Goal: Information Seeking & Learning: Learn about a topic

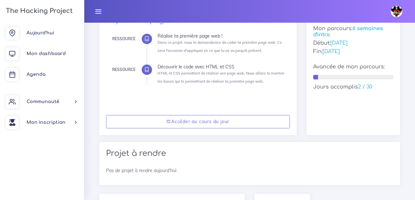
scroll to position [106, 0]
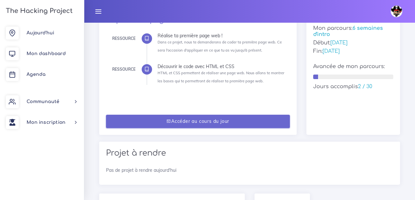
click at [219, 121] on link "Accéder au cours du jour" at bounding box center [198, 121] width 184 height 13
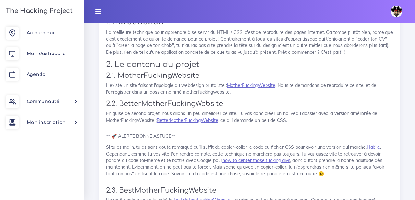
scroll to position [405, 0]
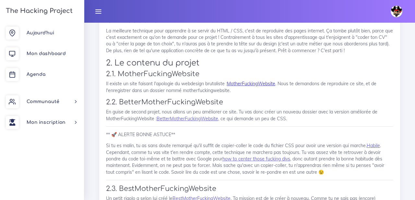
click at [239, 82] on link "MotherFuckingWebsite" at bounding box center [251, 84] width 48 height 6
click at [180, 120] on link "BetterMotherFuckingWebsite" at bounding box center [188, 119] width 62 height 6
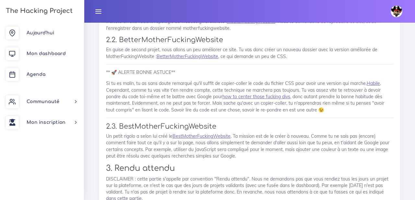
scroll to position [468, 0]
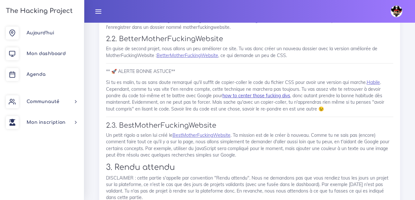
click at [249, 97] on link "how to center those fucking divs" at bounding box center [257, 96] width 68 height 6
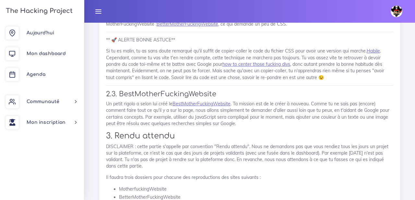
scroll to position [500, 0]
click at [206, 105] on link "BestMotherFuckingWebsite" at bounding box center [202, 103] width 58 height 6
click at [250, 121] on p "Un petit rigolo a selon lui créé le BestMotherFuckingWebsite . Ta mission est d…" at bounding box center [249, 113] width 287 height 26
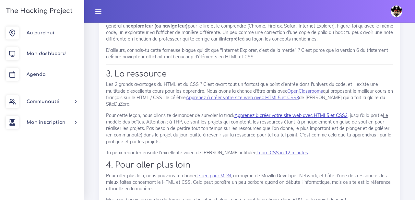
scroll to position [1660, 0]
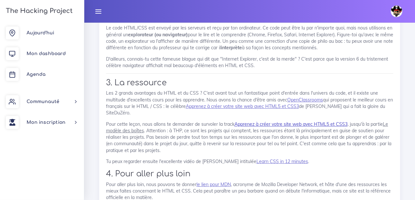
click at [270, 121] on link "Apprenez à créer votre site web avec HTML5 et CSS3" at bounding box center [291, 124] width 113 height 6
click at [132, 121] on u "Le modèle des boîtes" at bounding box center [247, 127] width 282 height 12
click at [212, 127] on p "Pour cette leçon, nous allons te demander de survoler la track Apprenez à créer…" at bounding box center [249, 137] width 287 height 33
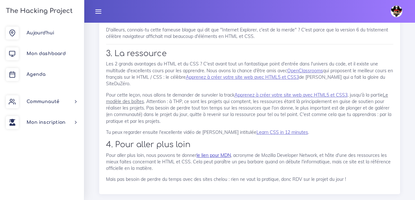
click at [214, 152] on link "le lien pour MDN" at bounding box center [214, 155] width 34 height 6
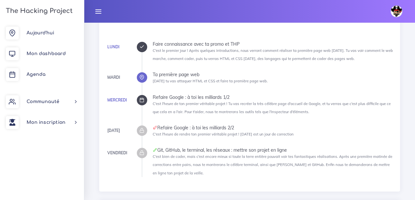
scroll to position [162, 0]
click at [49, 53] on span "Mon dashboard" at bounding box center [46, 53] width 39 height 5
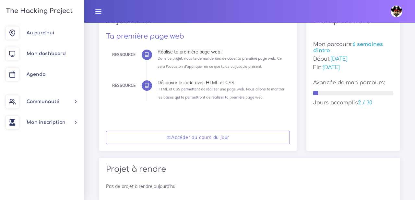
scroll to position [90, 0]
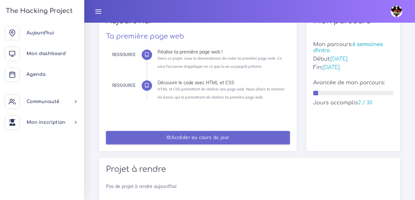
click at [203, 136] on link "Accéder au cours du jour" at bounding box center [198, 137] width 184 height 13
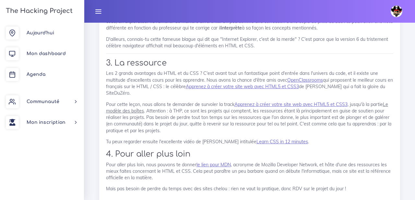
scroll to position [1689, 0]
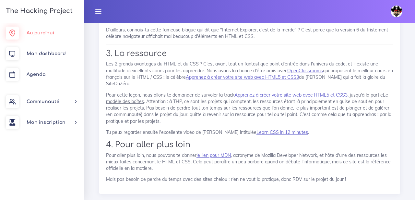
click at [46, 37] on link "Aujourd'hui" at bounding box center [42, 33] width 84 height 21
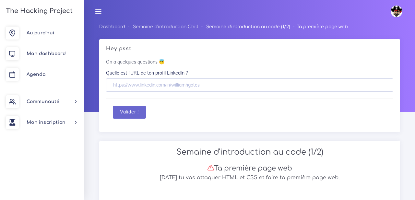
click at [277, 26] on link "Semaine d'introduction au code (1/2)" at bounding box center [248, 26] width 84 height 5
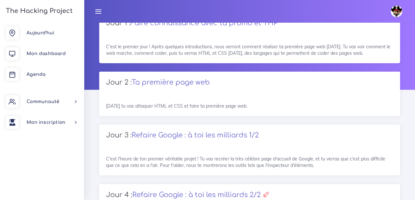
scroll to position [22, 0]
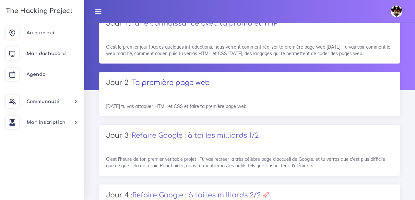
click at [190, 80] on link "Ta première page web" at bounding box center [171, 83] width 78 height 8
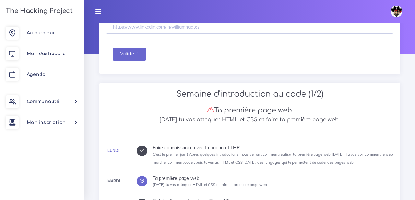
scroll to position [61, 0]
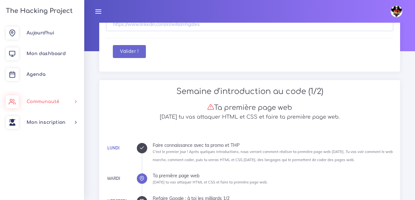
click at [42, 101] on span "Communauté" at bounding box center [43, 101] width 33 height 5
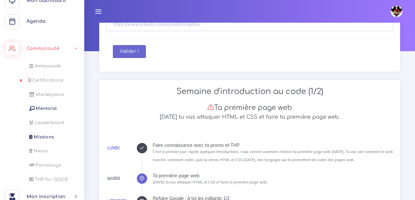
scroll to position [54, 0]
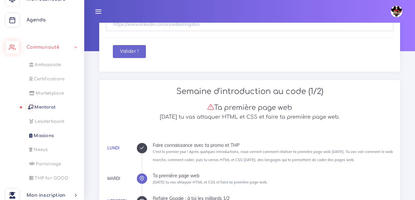
click at [50, 105] on link "Mentorat" at bounding box center [41, 107] width 84 height 14
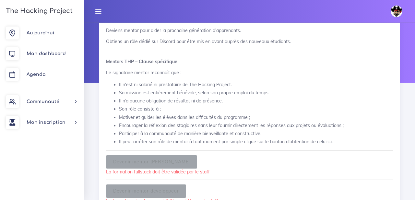
scroll to position [16, 0]
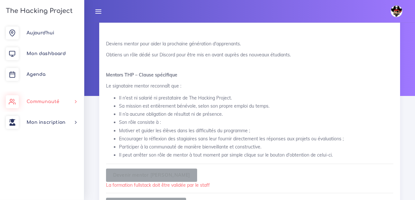
click at [65, 100] on link "Communauté" at bounding box center [42, 101] width 84 height 21
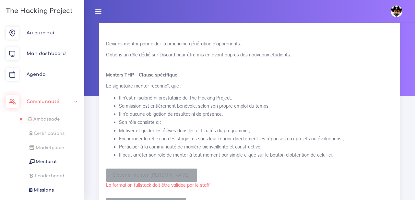
click at [53, 119] on span "Ambassade" at bounding box center [46, 119] width 26 height 5
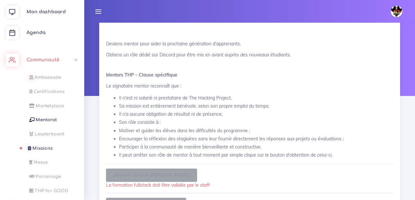
scroll to position [49, 0]
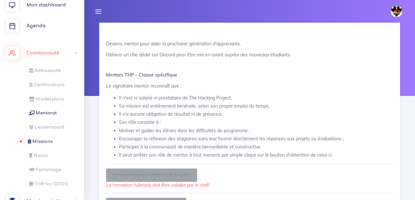
click at [46, 143] on span "Missions" at bounding box center [42, 141] width 20 height 5
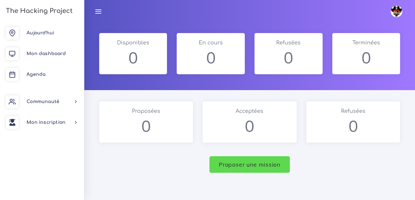
scroll to position [47, 0]
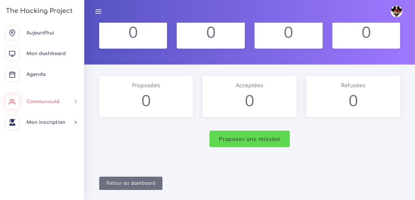
click at [58, 101] on span "Communauté" at bounding box center [43, 101] width 33 height 5
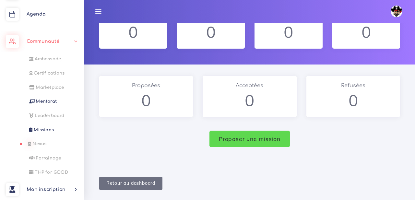
scroll to position [0, 0]
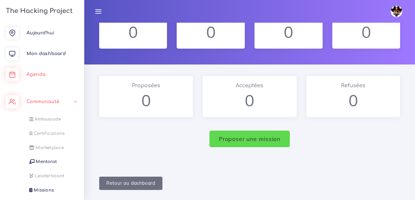
click at [39, 75] on span "Agenda" at bounding box center [36, 74] width 19 height 5
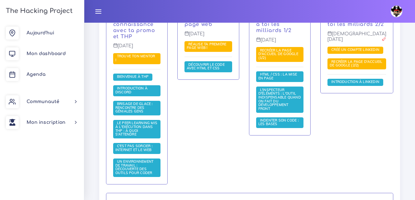
scroll to position [199, 0]
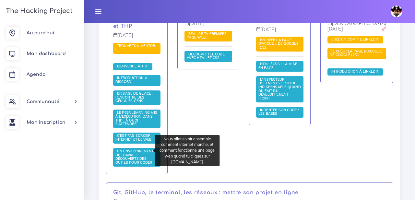
click at [128, 142] on span "C'est pas sorcier : internet et le web" at bounding box center [134, 137] width 38 height 8
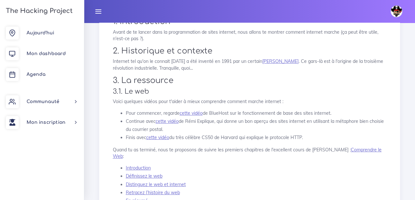
scroll to position [89, 0]
click at [187, 111] on li "Pour commencer, regarde cette vidéo de BlueHost sur le fonctionnement de base d…" at bounding box center [256, 114] width 261 height 8
click at [191, 114] on link "cette vidéo" at bounding box center [191, 114] width 23 height 6
click at [172, 122] on link "cette vidéo" at bounding box center [167, 122] width 23 height 6
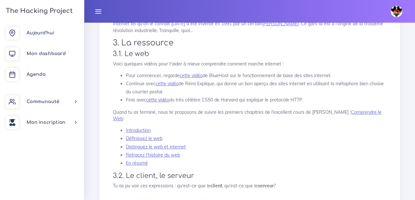
scroll to position [127, 0]
click at [161, 98] on link "cette vidéo" at bounding box center [157, 99] width 23 height 6
click at [227, 125] on div "C'est pas sorcier : internet et le web Nous allons voir ensemble comment intern…" at bounding box center [249, 201] width 287 height 507
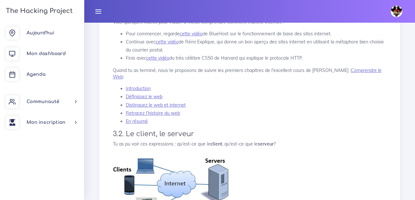
scroll to position [170, 0]
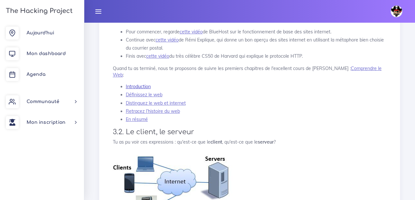
click at [142, 85] on link "Introduction" at bounding box center [138, 87] width 25 height 6
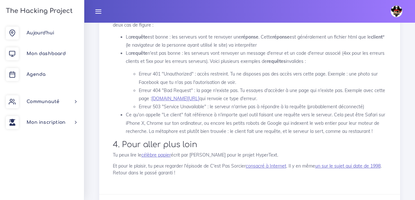
scroll to position [395, 0]
click at [174, 99] on link "google.com/lkdjf" at bounding box center [175, 98] width 48 height 6
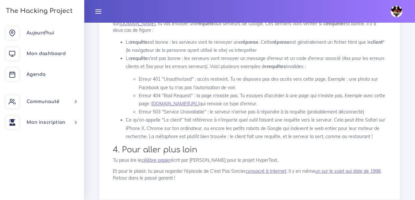
scroll to position [429, 0]
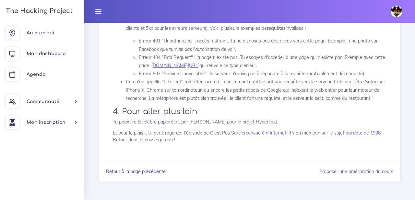
click at [139, 170] on link "Retour à la page précédente" at bounding box center [136, 172] width 60 height 6
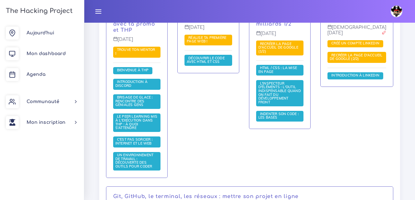
scroll to position [196, 0]
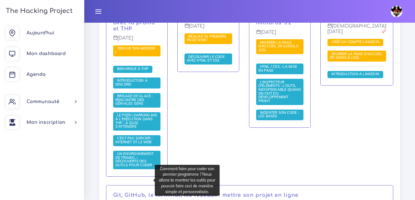
click at [131, 167] on span "Un environnement de travail : découverte des outils pour coder" at bounding box center [134, 159] width 39 height 16
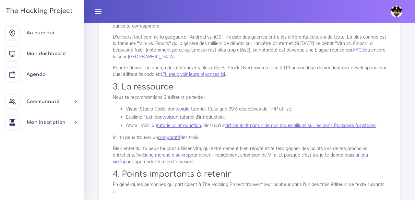
scroll to position [220, 0]
click at [184, 110] on link "voici" at bounding box center [181, 108] width 9 height 6
click at [183, 109] on link "voici" at bounding box center [181, 108] width 9 height 6
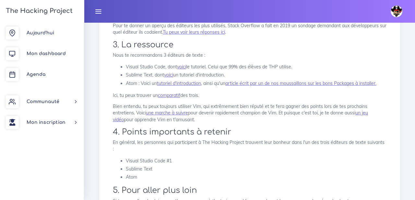
scroll to position [271, 0]
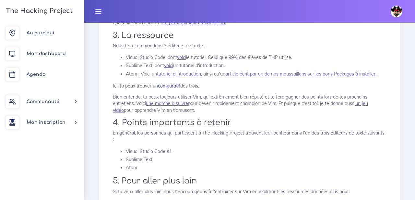
click at [171, 88] on link "comparatif" at bounding box center [169, 86] width 22 height 6
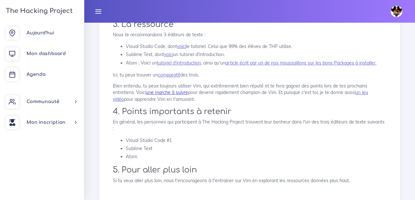
click at [180, 92] on link "une marche à suivre" at bounding box center [167, 93] width 42 height 6
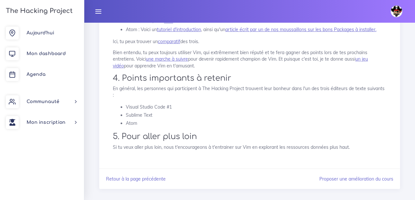
scroll to position [323, 0]
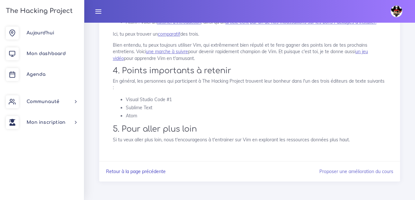
click at [150, 172] on link "Retour à la page précédente" at bounding box center [136, 172] width 60 height 6
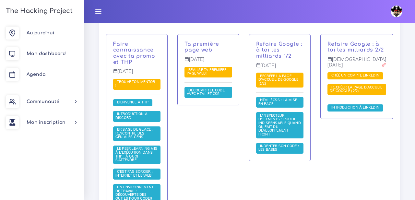
scroll to position [148, 0]
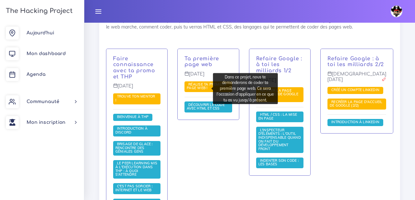
click at [194, 90] on span "Réalise ta première page web !" at bounding box center [207, 86] width 40 height 8
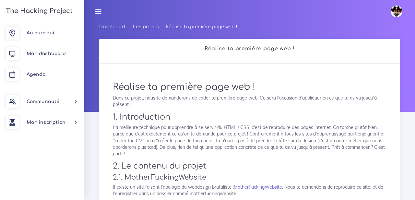
click at [146, 29] on link "Les projets" at bounding box center [146, 26] width 26 height 5
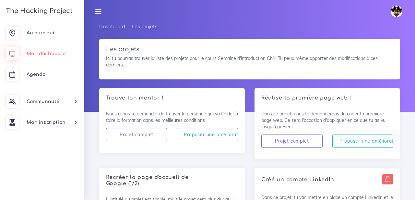
click at [46, 54] on span "Mon dashboard" at bounding box center [46, 53] width 39 height 5
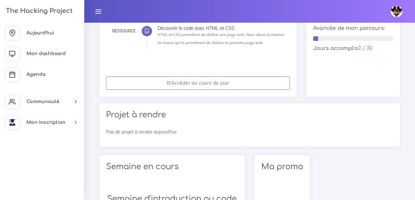
scroll to position [146, 0]
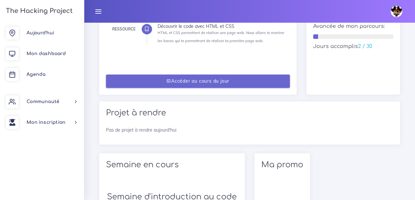
click at [211, 77] on link "Accéder au cours du jour" at bounding box center [198, 81] width 184 height 13
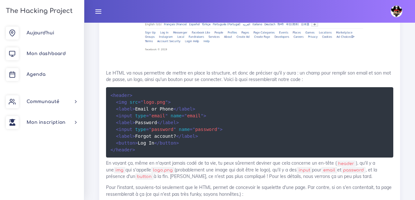
scroll to position [1160, 0]
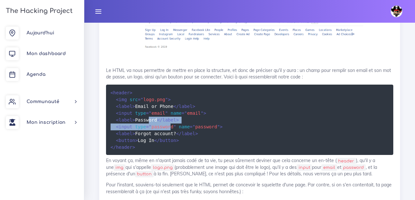
drag, startPoint x: 149, startPoint y: 111, endPoint x: 170, endPoint y: 121, distance: 22.9
click at [170, 121] on code "< header > < img src = " logo.png " > < label > Email or Phone </ label > < inp…" at bounding box center [167, 120] width 112 height 62
click at [175, 130] on code "< header > < img src = " logo.png " > < label > Email or Phone </ label > < inp…" at bounding box center [167, 120] width 112 height 62
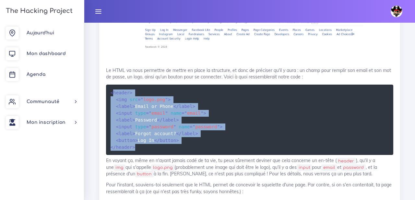
drag, startPoint x: 112, startPoint y: 88, endPoint x: 144, endPoint y: 144, distance: 64.7
click at [144, 144] on pre "< header > < img src = " logo.png " > < label > Email or Phone </ label > < inp…" at bounding box center [249, 120] width 287 height 70
click at [128, 117] on span "< label" at bounding box center [124, 119] width 17 height 5
drag, startPoint x: 111, startPoint y: 88, endPoint x: 141, endPoint y: 142, distance: 62.4
click at [141, 142] on pre "< header > < img src = " logo.png " > < label > Email or Phone </ label > < inp…" at bounding box center [249, 120] width 287 height 70
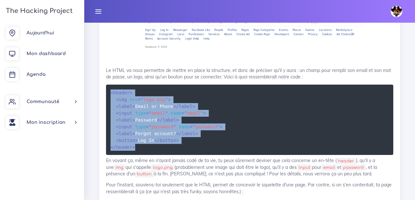
copy code "< header > < img src = " logo.png " > < label > Email or Phone </ label > < inp…"
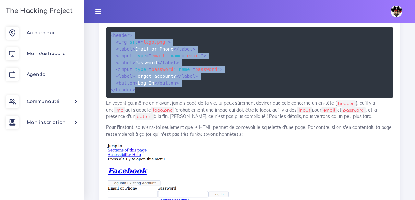
scroll to position [1219, 0]
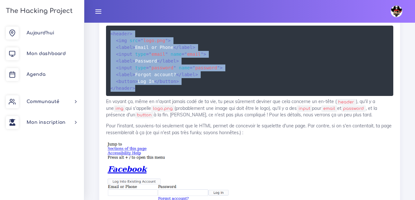
click at [227, 129] on p "Pour l'instant, souviens-toi seulement que le HTML permet de concevoir le squel…" at bounding box center [249, 129] width 287 height 13
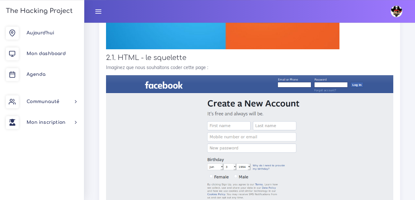
scroll to position [949, 0]
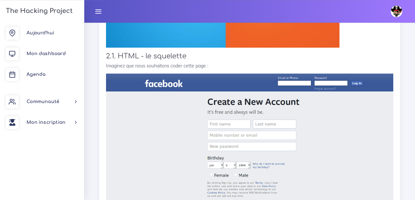
click at [210, 63] on p "Imaginez que nous souhaitons coder cette page :" at bounding box center [249, 66] width 287 height 6
click at [212, 63] on p "Imaginez que nous souhaitons coder cette page :" at bounding box center [249, 66] width 287 height 6
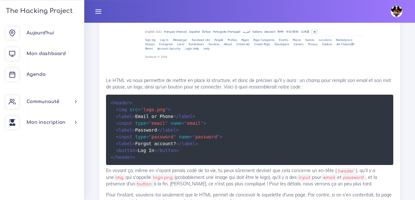
scroll to position [1150, 0]
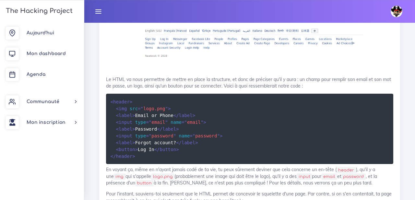
click at [102, 71] on div "Découvrir le code avec HTML et CSS HTML et CSS permettent de réaliser une page …" at bounding box center [249, 170] width 301 height 1126
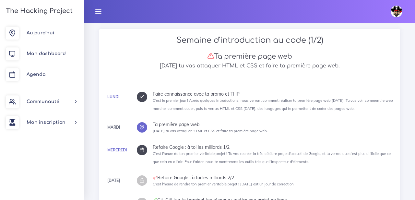
scroll to position [138, 0]
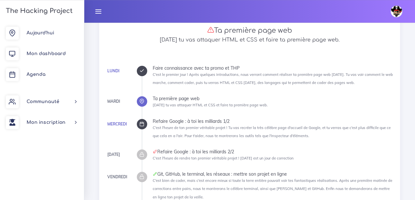
click at [242, 67] on div "Faire connaissance avec ta promo et THP" at bounding box center [273, 68] width 241 height 5
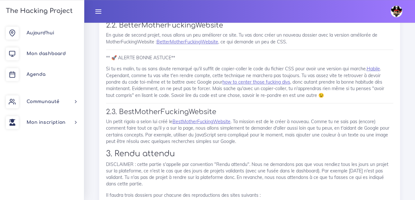
scroll to position [483, 0]
click at [237, 97] on p "Si tu es malin, tu as sans doute remarqué qu'il suffit de copier-coller le code…" at bounding box center [249, 81] width 287 height 33
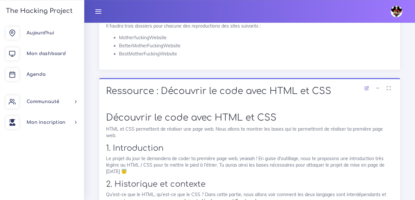
scroll to position [694, 0]
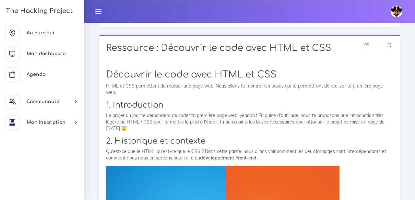
click at [170, 101] on h2 "1. Introduction" at bounding box center [249, 105] width 287 height 9
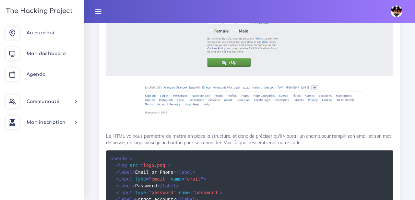
scroll to position [1094, 0]
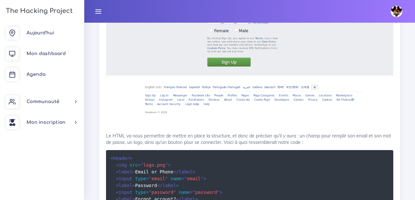
click at [133, 88] on img at bounding box center [249, 28] width 287 height 199
click at [122, 114] on img at bounding box center [249, 28] width 287 height 199
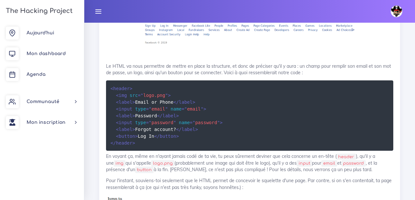
scroll to position [1164, 0]
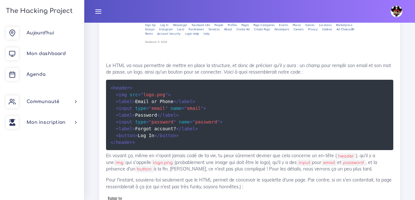
click at [102, 106] on div "Découvrir le code avec HTML et CSS HTML et CSS permettent de réaliser une page …" at bounding box center [249, 156] width 301 height 1126
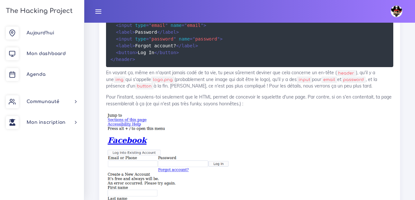
scroll to position [1249, 0]
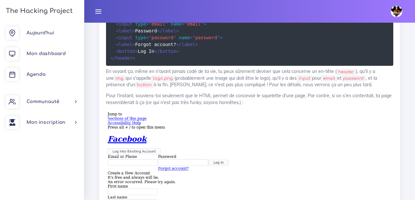
click at [102, 81] on div "Découvrir le code avec HTML et CSS HTML et CSS permettent de réaliser une page …" at bounding box center [249, 71] width 301 height 1126
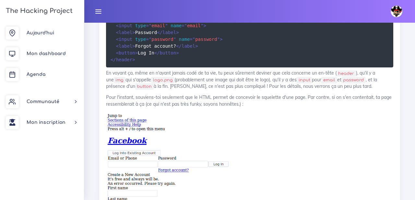
scroll to position [1250, 0]
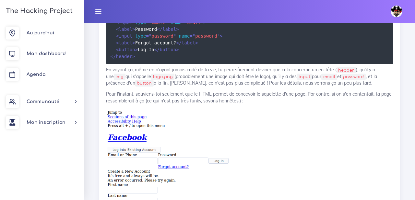
click at [144, 114] on img at bounding box center [249, 199] width 287 height 181
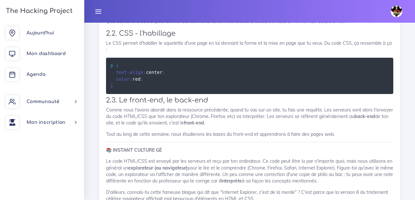
scroll to position [1541, 0]
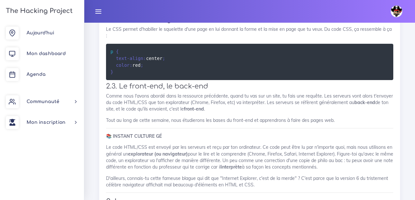
click at [214, 96] on p "Comme nous l'avons abordé dans la ressource précédente, quand tu vas sur un sit…" at bounding box center [249, 103] width 287 height 20
click at [211, 96] on p "Comme nous l'avons abordé dans la ressource précédente, quand tu vas sur un sit…" at bounding box center [249, 103] width 287 height 20
click at [209, 95] on p "Comme nous l'avons abordé dans la ressource précédente, quand tu vas sur un sit…" at bounding box center [249, 103] width 287 height 20
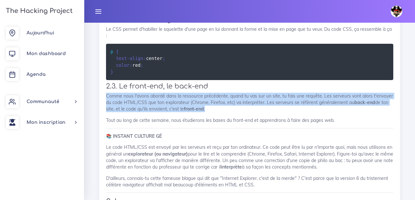
drag, startPoint x: 108, startPoint y: 82, endPoint x: 224, endPoint y: 100, distance: 117.5
click at [224, 100] on p "Comme nous l'avons abordé dans la ressource précédente, quand tu vas sur un sit…" at bounding box center [249, 103] width 287 height 20
click at [210, 98] on p "Comme nous l'avons abordé dans la ressource précédente, quand tu vas sur un sit…" at bounding box center [249, 103] width 287 height 20
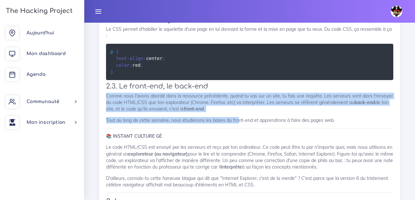
drag, startPoint x: 107, startPoint y: 83, endPoint x: 238, endPoint y: 106, distance: 133.1
click at [238, 117] on p "Tout au long de cette semaine, nous étudierons les bases du front-end et appren…" at bounding box center [249, 120] width 287 height 6
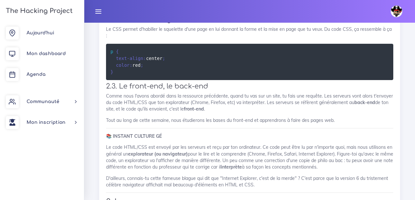
click at [210, 117] on p "Tout au long de cette semaine, nous étudierons les bases du front-end et appren…" at bounding box center [249, 120] width 287 height 6
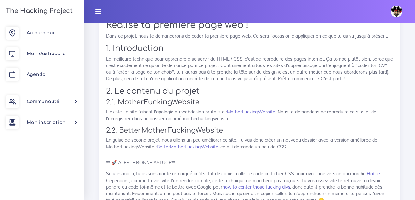
scroll to position [386, 0]
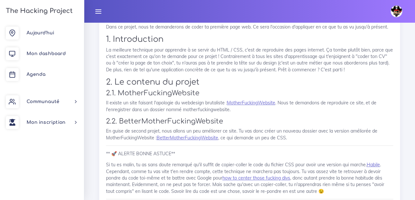
click at [237, 108] on p "Il existe un site faisant l'apologie du webdesign brutaliste : MotherFuckingWeb…" at bounding box center [249, 106] width 287 height 13
click at [248, 110] on p "Il existe un site faisant l'apologie du webdesign brutaliste : MotherFuckingWeb…" at bounding box center [249, 106] width 287 height 13
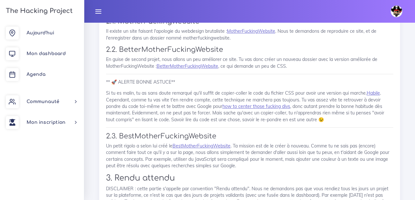
scroll to position [480, 0]
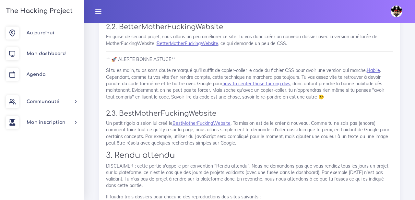
click at [221, 113] on h3 "2.3. BestMotherFuckingWebsite" at bounding box center [249, 114] width 287 height 8
click at [221, 112] on h3 "2.3. BestMotherFuckingWebsite" at bounding box center [249, 114] width 287 height 8
click at [222, 110] on div "Réalise ta première page web ! Dans ce projet, nous te demanderons de coder ta …" at bounding box center [249, 72] width 287 height 313
click at [220, 112] on h3 "2.3. BestMotherFuckingWebsite" at bounding box center [249, 114] width 287 height 8
click at [257, 142] on p "Un petit rigolo a selon lui créé le BestMotherFuckingWebsite . Ta mission est d…" at bounding box center [249, 133] width 287 height 26
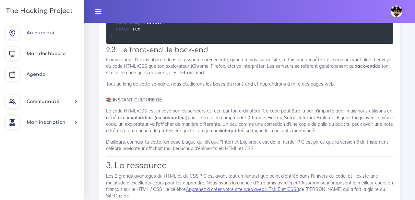
scroll to position [1577, 0]
click at [259, 139] on p "D'ailleurs, connais-tu cette fameuse blague qui dit que "Internet Explorer, c'e…" at bounding box center [249, 145] width 287 height 13
click at [258, 139] on p "D'ailleurs, connais-tu cette fameuse blague qui dit que "Internet Explorer, c'e…" at bounding box center [249, 145] width 287 height 13
click at [240, 115] on p "Le code HTML/CSS est envoyé par les serveurs et reçu par ton ordinateur. Ce cod…" at bounding box center [249, 121] width 287 height 26
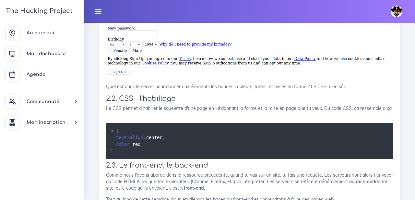
scroll to position [1461, 0]
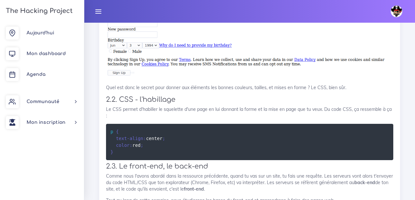
click at [181, 96] on h3 "2.2. CSS - l'habillage" at bounding box center [249, 100] width 287 height 8
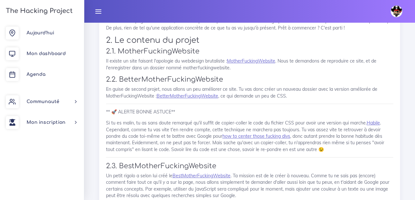
scroll to position [420, 0]
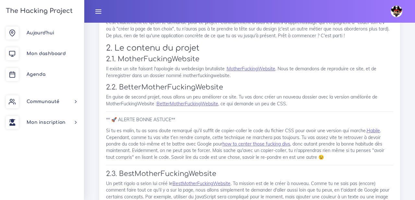
click at [208, 114] on div "Réalise ta première page web ! Dans ce projet, nous te demanderons de coder ta …" at bounding box center [249, 133] width 287 height 313
click at [187, 117] on p "** 🚀 ALERTE BONNE ASTUCE**" at bounding box center [249, 119] width 287 height 6
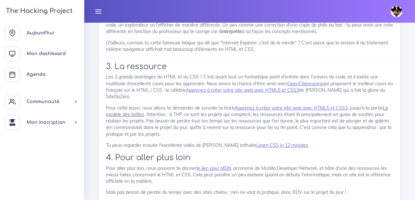
scroll to position [1689, 0]
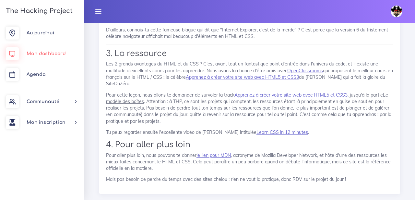
click at [56, 58] on link "Mon dashboard" at bounding box center [42, 53] width 84 height 21
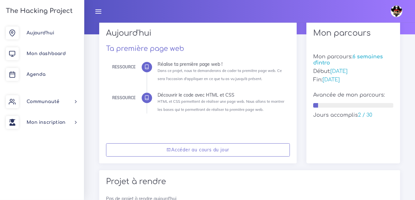
scroll to position [80, 0]
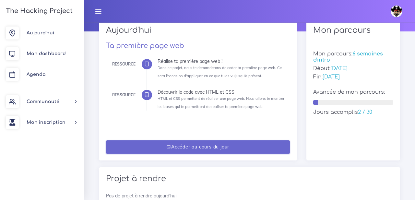
click at [200, 146] on link "Accéder au cours du jour" at bounding box center [198, 146] width 184 height 13
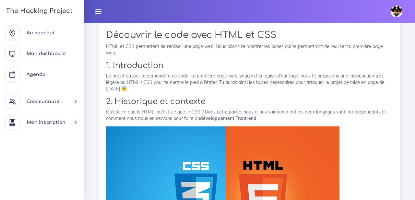
scroll to position [736, 0]
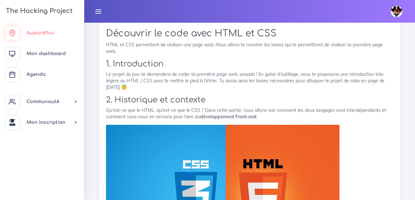
click at [46, 37] on link "Aujourd'hui" at bounding box center [42, 33] width 84 height 21
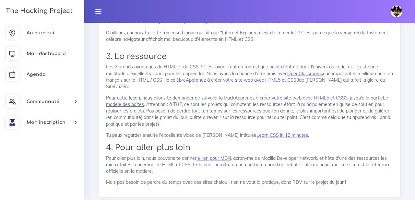
scroll to position [1689, 0]
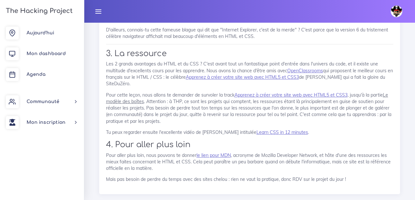
click at [164, 107] on p "Pour cette leçon, nous allons te demander de survoler la track Apprenez à créer…" at bounding box center [249, 108] width 287 height 33
click at [166, 107] on p "Pour cette leçon, nous allons te demander de survoler la track Apprenez à créer…" at bounding box center [249, 108] width 287 height 33
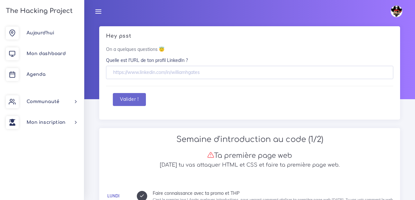
scroll to position [0, 0]
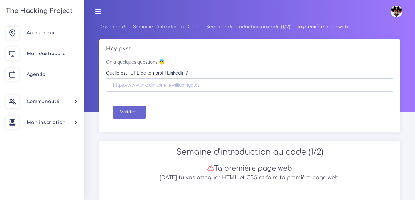
click at [154, 112] on div "Valider !" at bounding box center [250, 112] width 274 height 13
click at [64, 52] on span "Mon dashboard" at bounding box center [46, 53] width 39 height 5
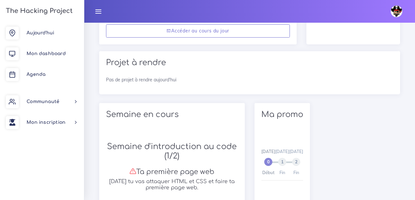
scroll to position [192, 0]
